Goal: Task Accomplishment & Management: Use online tool/utility

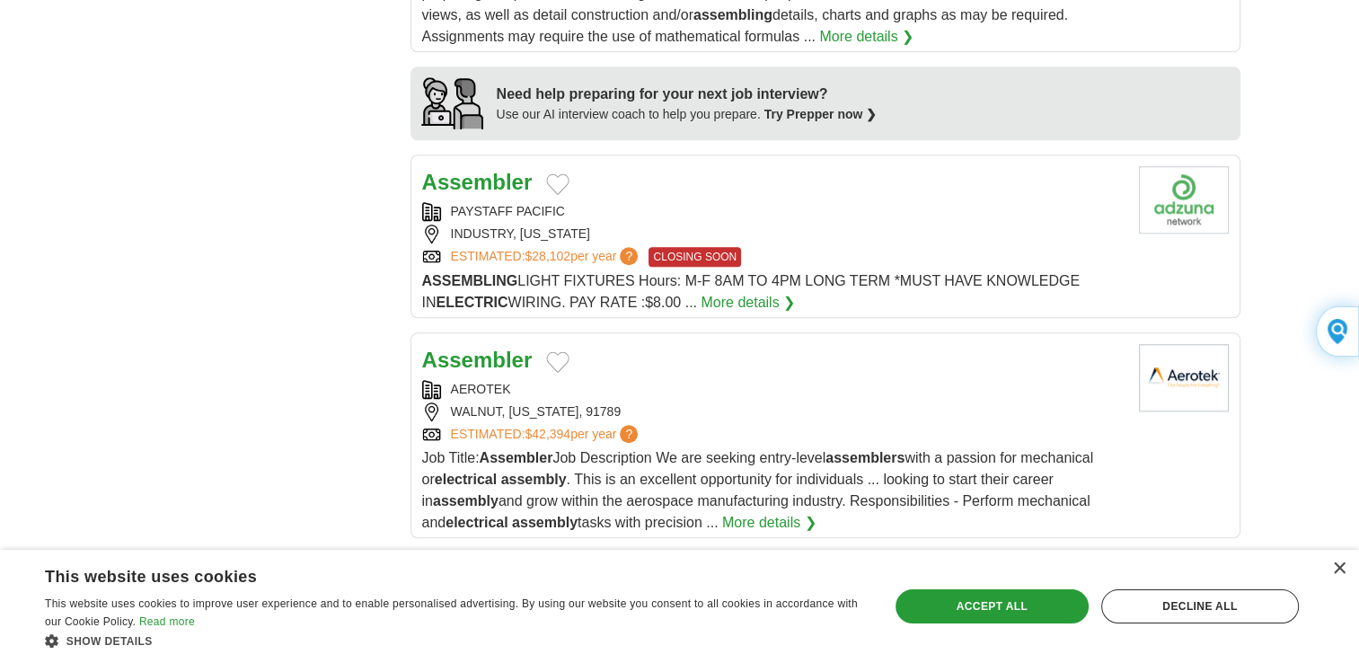
scroll to position [1562, 0]
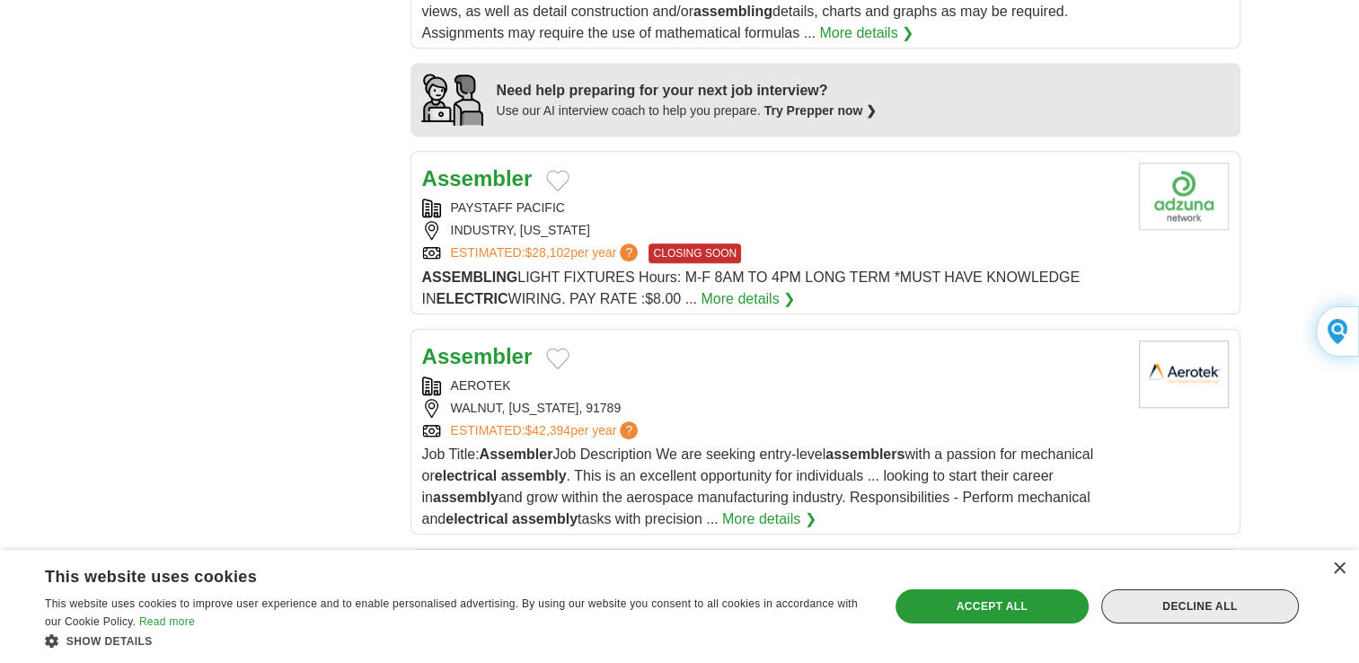
click at [1174, 620] on div "Decline all" at bounding box center [1200, 606] width 198 height 34
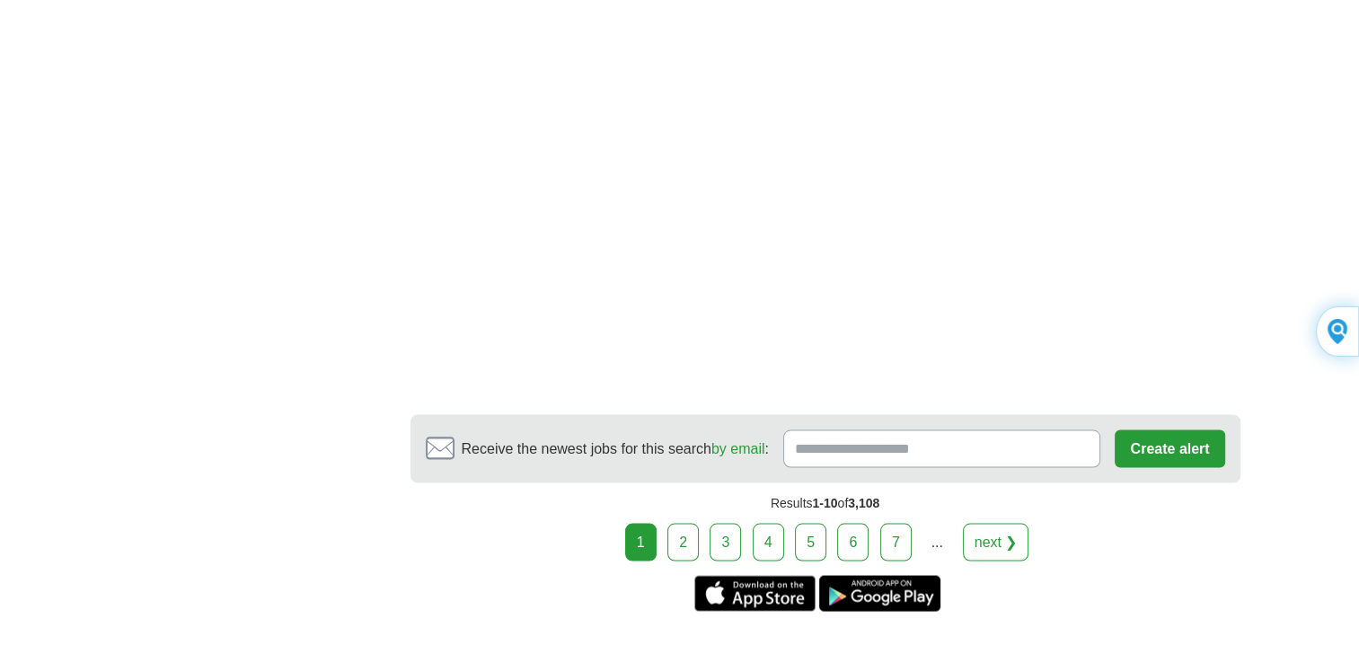
scroll to position [3297, 0]
click at [893, 533] on link "7" at bounding box center [895, 541] width 31 height 38
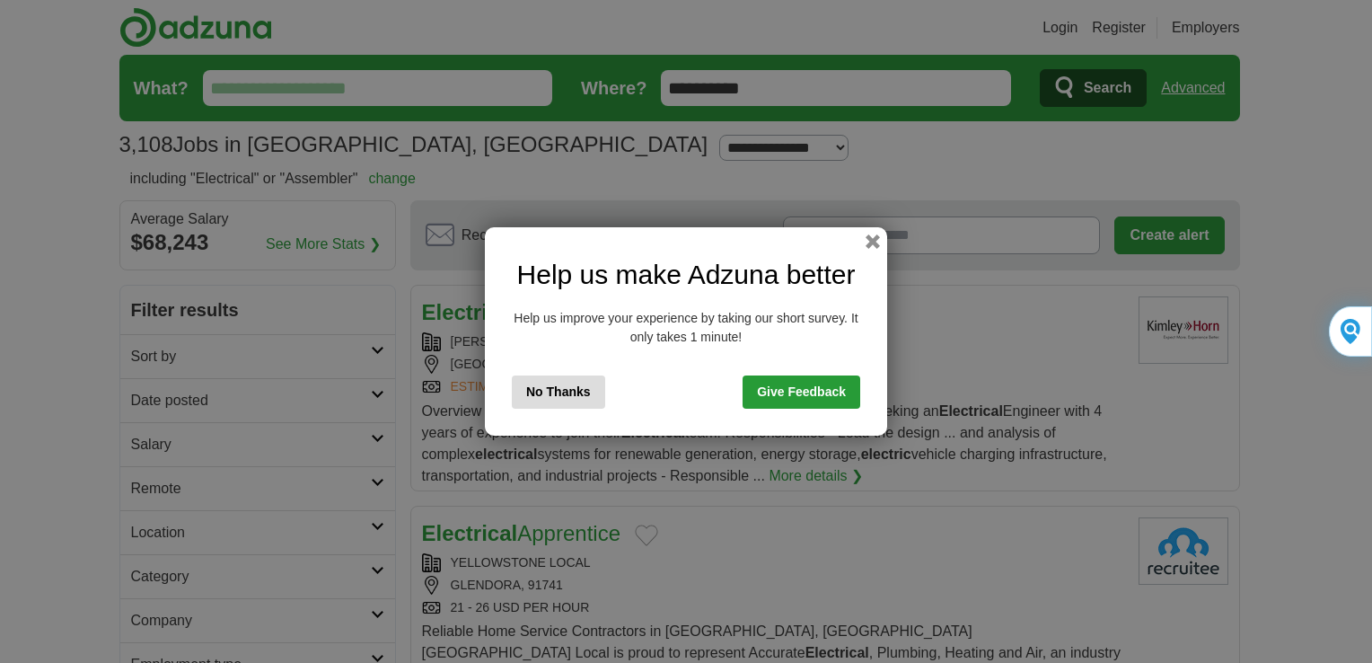
click at [526, 408] on button "No Thanks" at bounding box center [558, 391] width 93 height 33
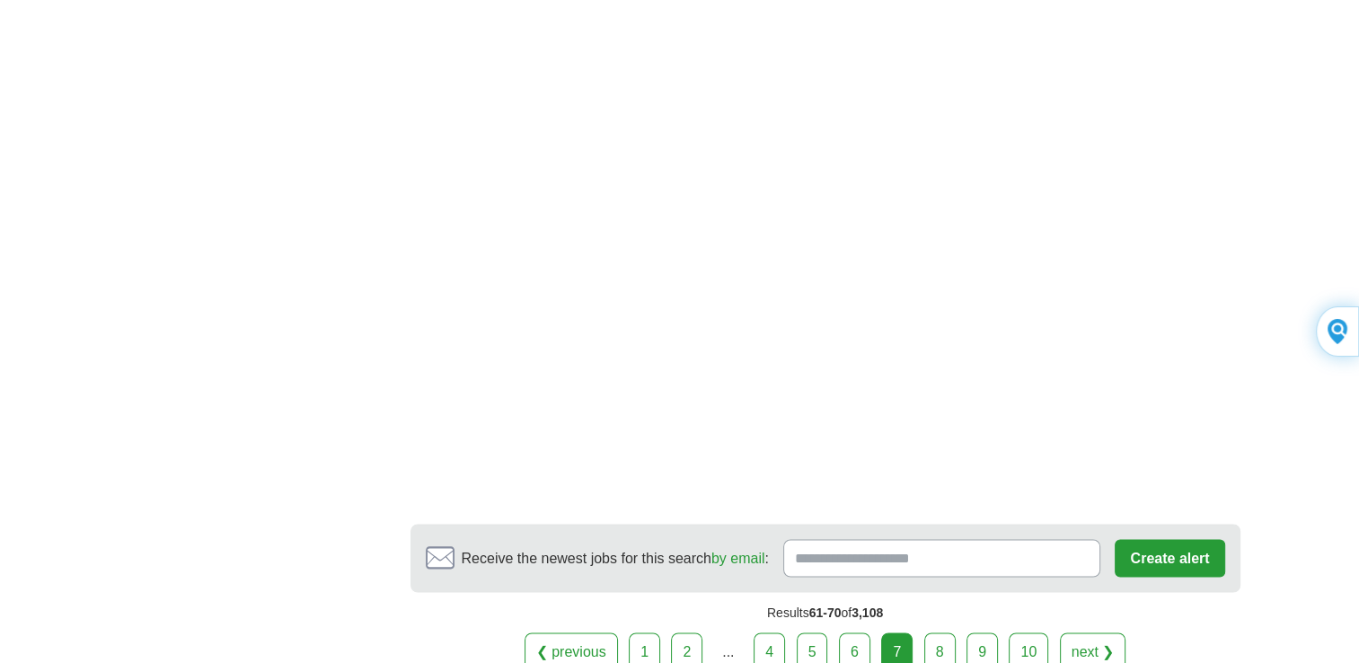
scroll to position [2940, 0]
click at [1025, 630] on link "10" at bounding box center [1029, 649] width 40 height 38
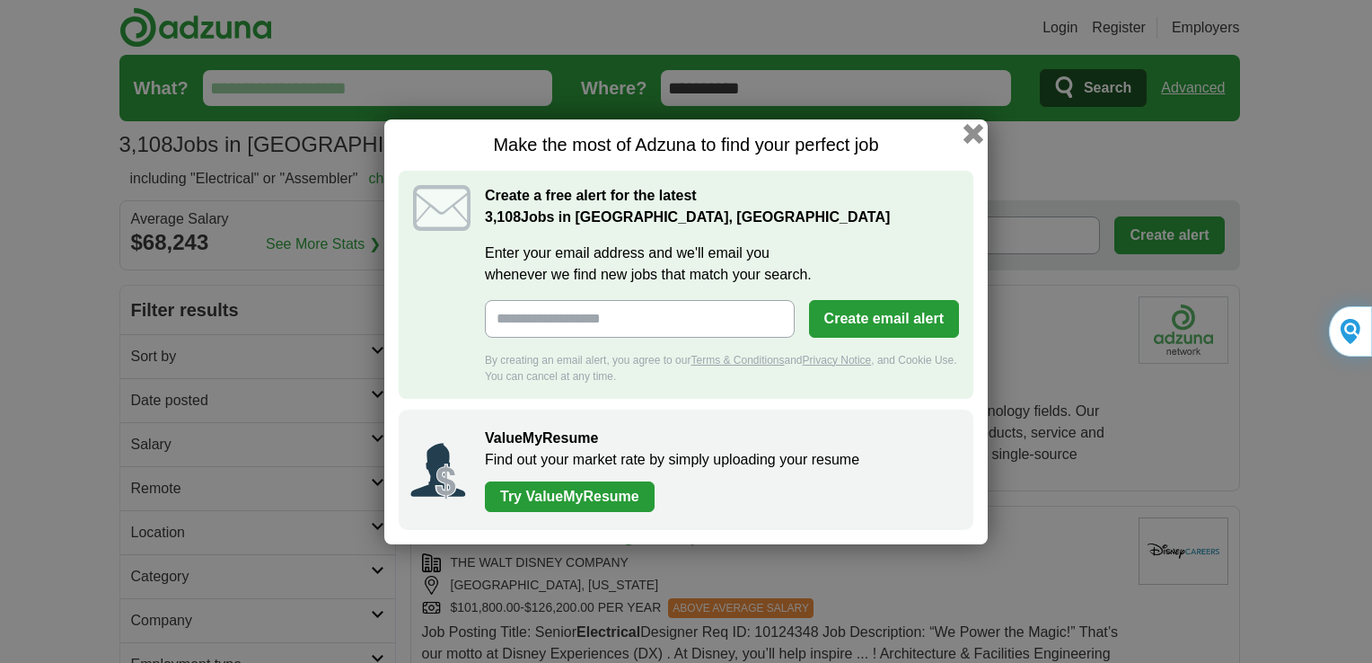
click at [972, 134] on button "button" at bounding box center [974, 133] width 20 height 20
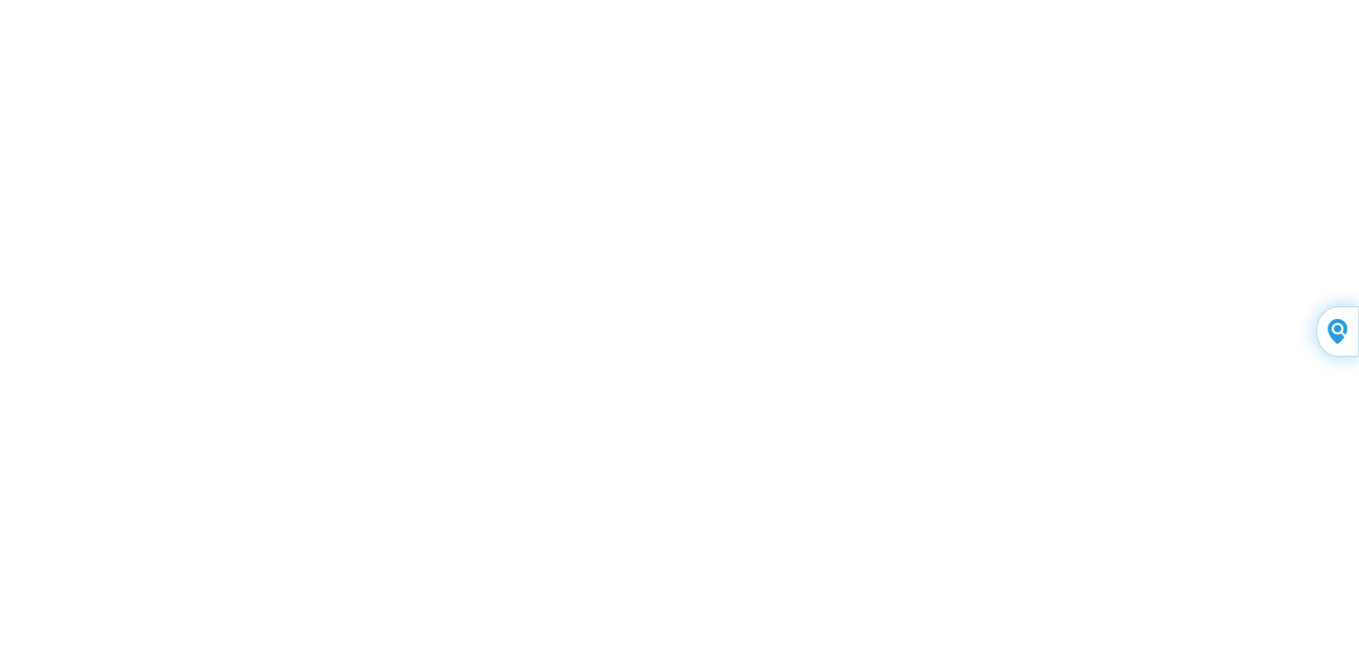
scroll to position [2772, 0]
